Goal: Task Accomplishment & Management: Manage account settings

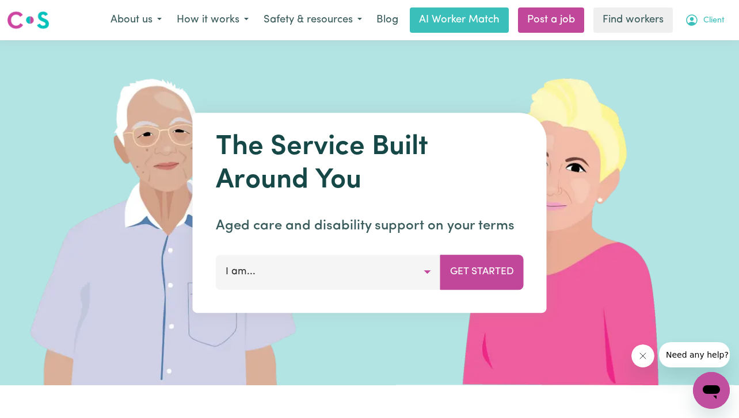
click at [703, 21] on span "Client" at bounding box center [713, 20] width 21 height 13
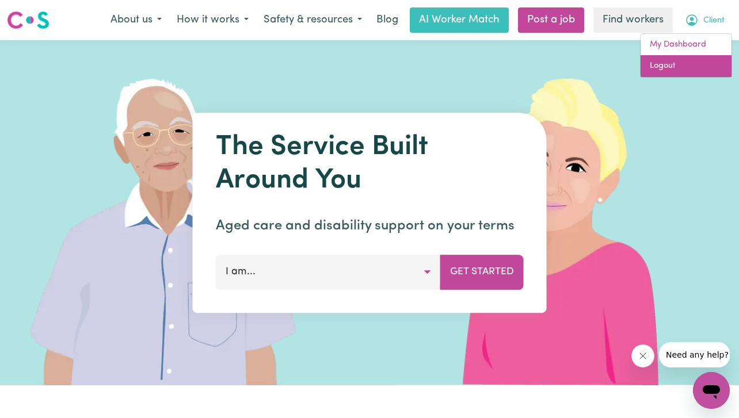
click at [697, 67] on link "Logout" at bounding box center [686, 66] width 91 height 22
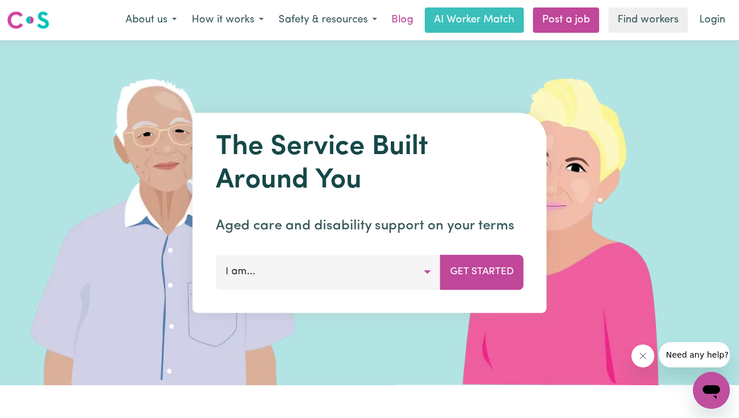
click at [403, 22] on link "Blog" at bounding box center [402, 19] width 36 height 25
click at [717, 18] on link "Login" at bounding box center [712, 19] width 40 height 25
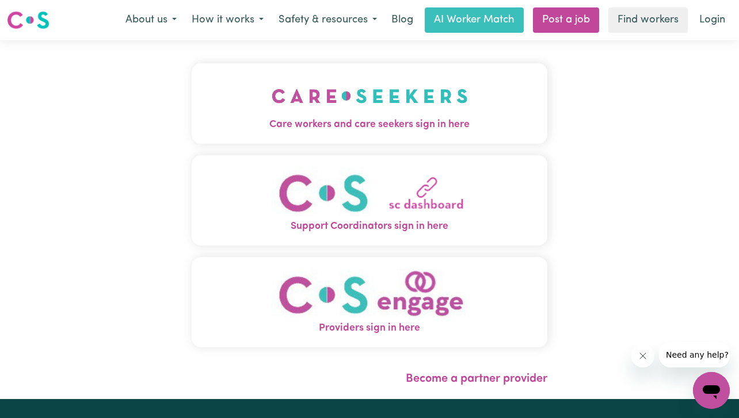
click at [265, 131] on span "Care workers and care seekers sign in here" at bounding box center [370, 124] width 356 height 15
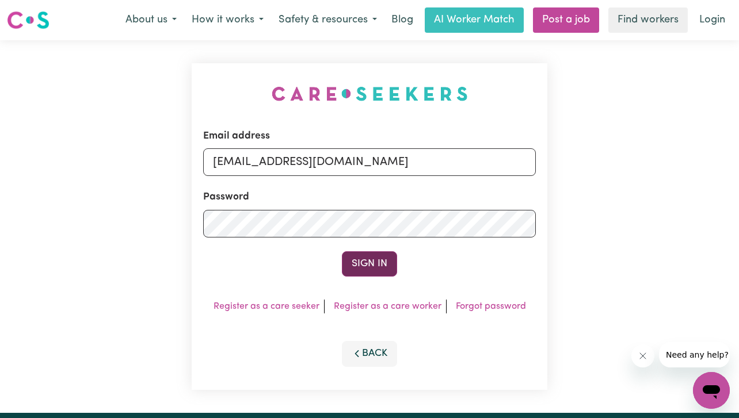
click at [393, 260] on button "Sign In" at bounding box center [369, 264] width 55 height 25
